Goal: Obtain resource: Download file/media

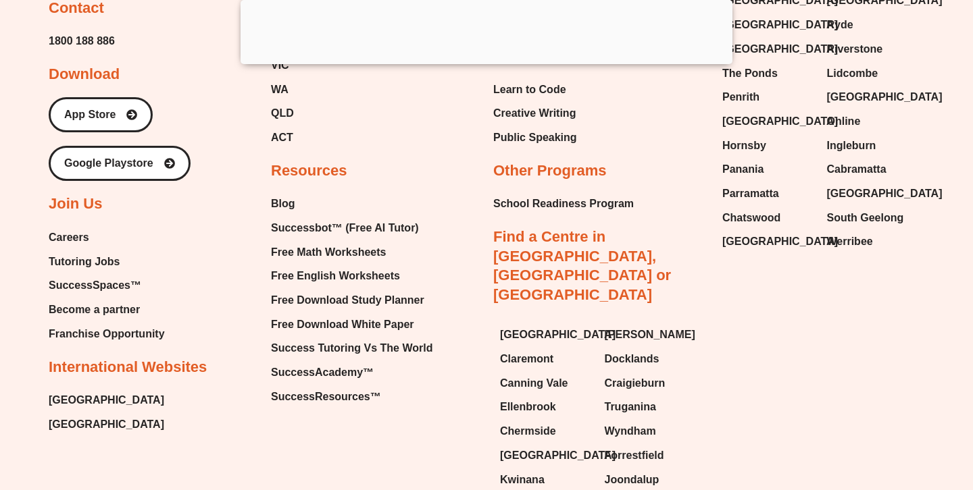
scroll to position [13885, 0]
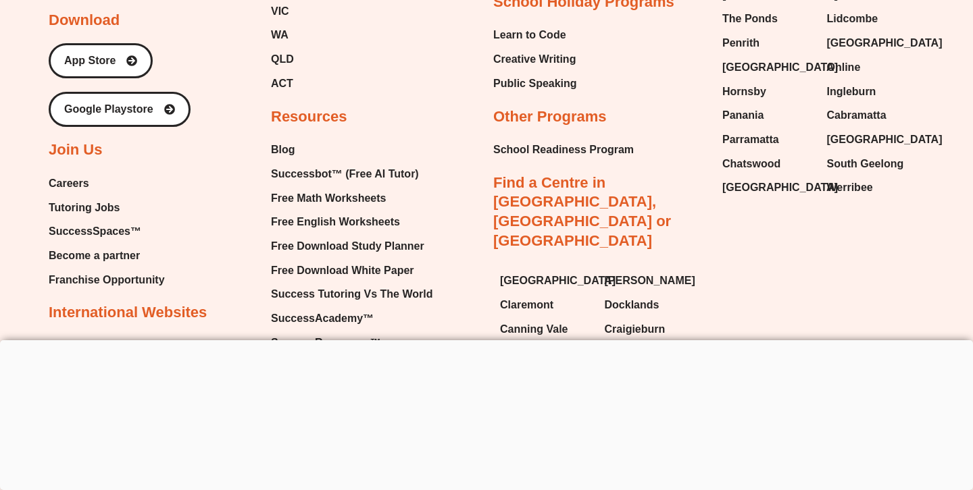
scroll to position [10265, 0]
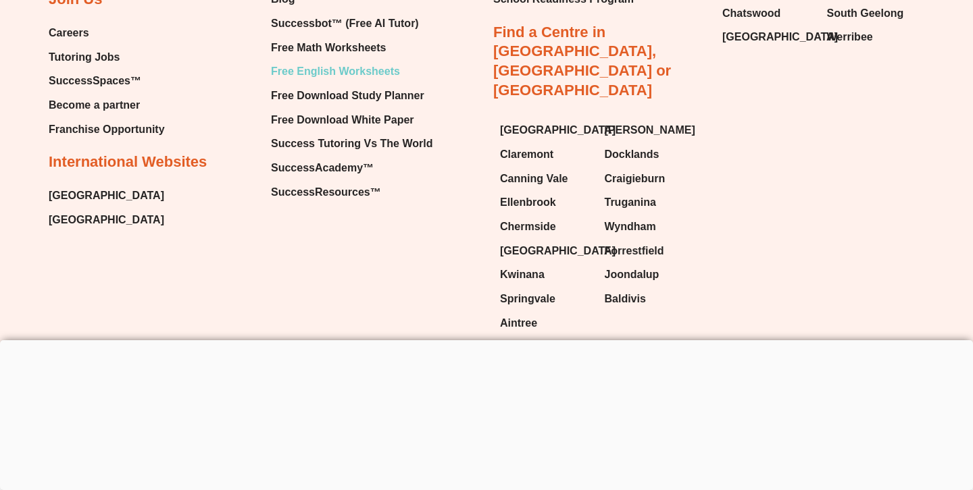
click at [315, 82] on span "Free English Worksheets" at bounding box center [335, 71] width 129 height 20
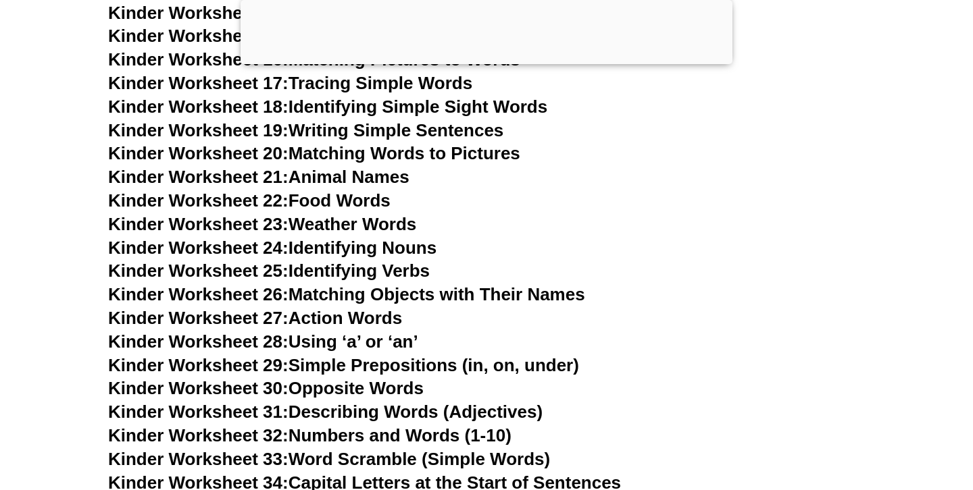
scroll to position [968, 0]
click at [372, 124] on link "Kinder Worksheet 19: Writing Simple Sentences" at bounding box center [305, 131] width 395 height 20
